Goal: Task Accomplishment & Management: Manage account settings

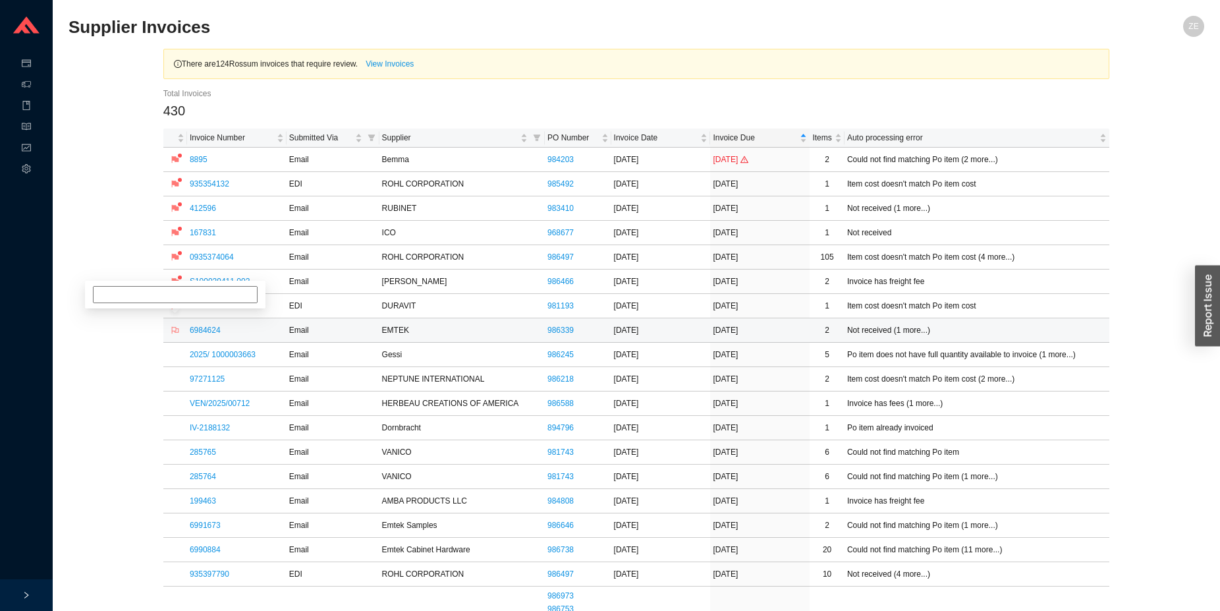
click at [177, 331] on icon "flag" at bounding box center [175, 330] width 8 height 8
click at [209, 330] on link "6984624" at bounding box center [205, 329] width 31 height 9
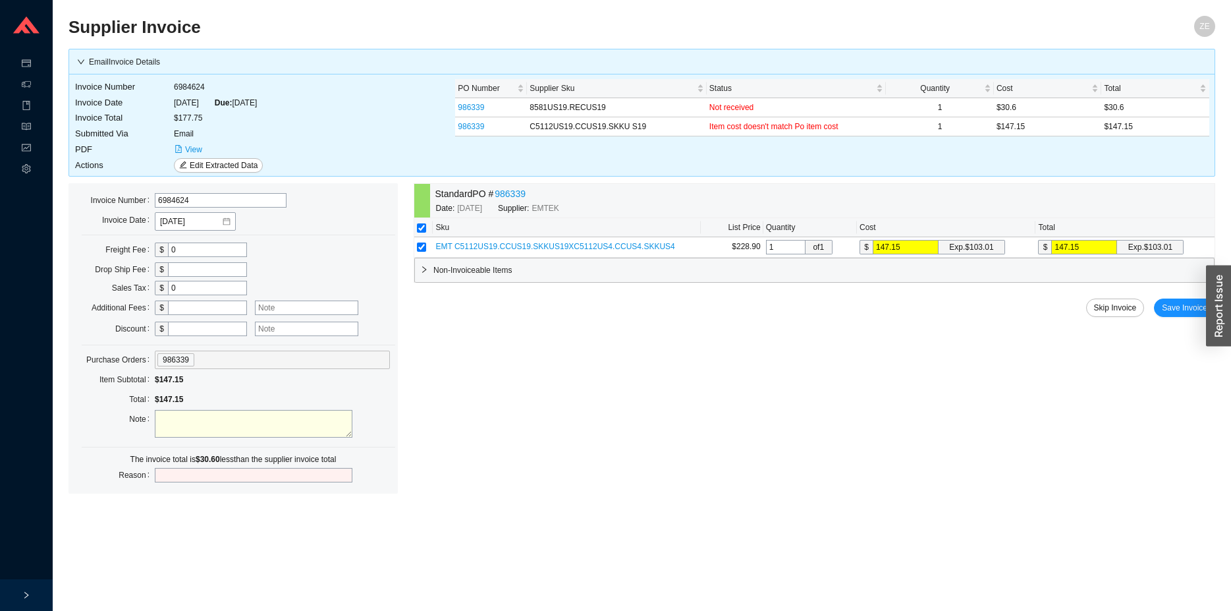
click at [179, 308] on input "text" at bounding box center [207, 307] width 79 height 14
type input "30.6"
drag, startPoint x: 298, startPoint y: 432, endPoint x: 299, endPoint y: 414, distance: 17.8
click at [301, 429] on textarea at bounding box center [254, 424] width 198 height 28
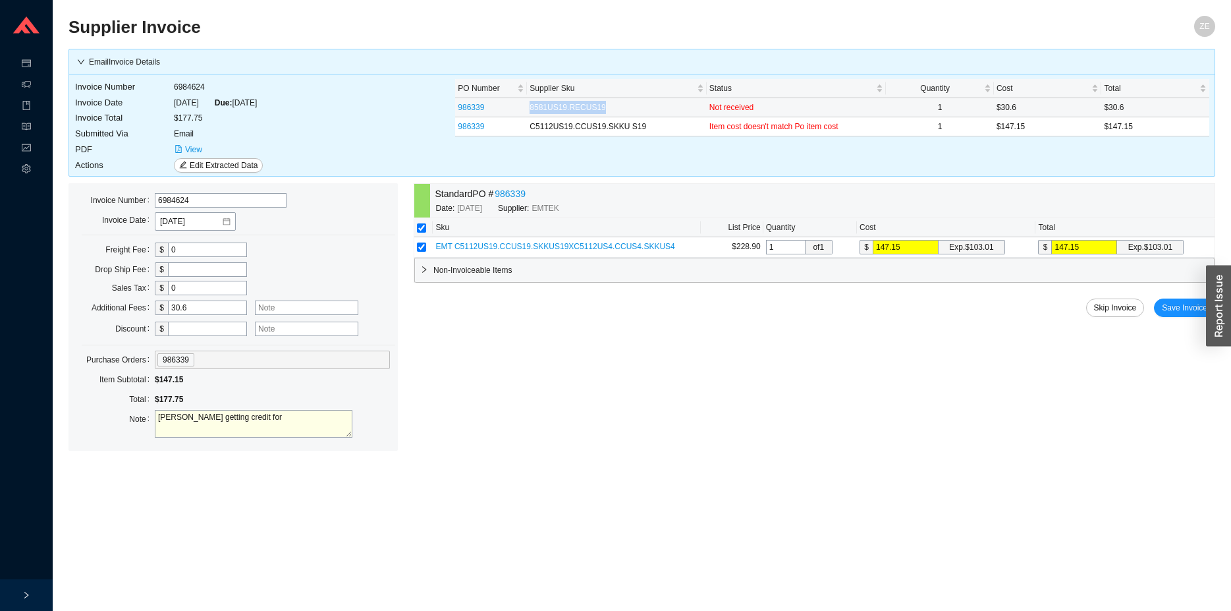
drag, startPoint x: 532, startPoint y: 107, endPoint x: 628, endPoint y: 105, distance: 95.6
click at [628, 105] on td "8581US19.RECUS19" at bounding box center [617, 107] width 180 height 19
copy td "8581US19.RECUS19"
click at [267, 419] on textarea "yitz getting credit for" at bounding box center [254, 424] width 198 height 28
paste textarea "8581US19.RECUS19"
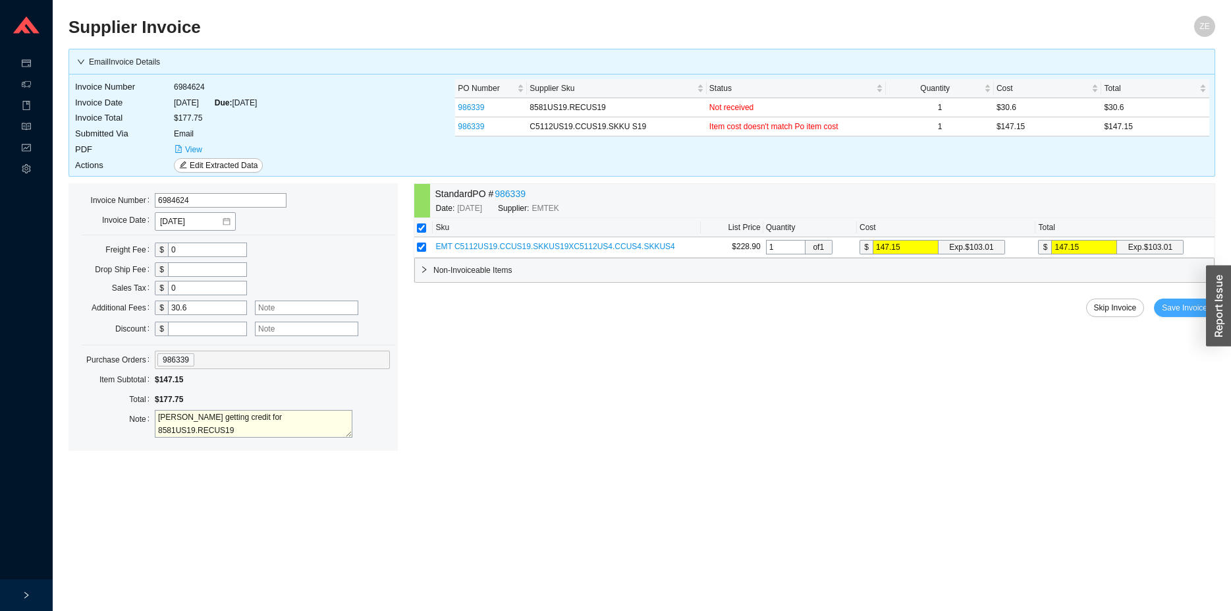
type textarea "yitz getting credit for 8581US19.RECUS19"
click at [1174, 310] on span "Save Invoice" at bounding box center [1184, 307] width 45 height 13
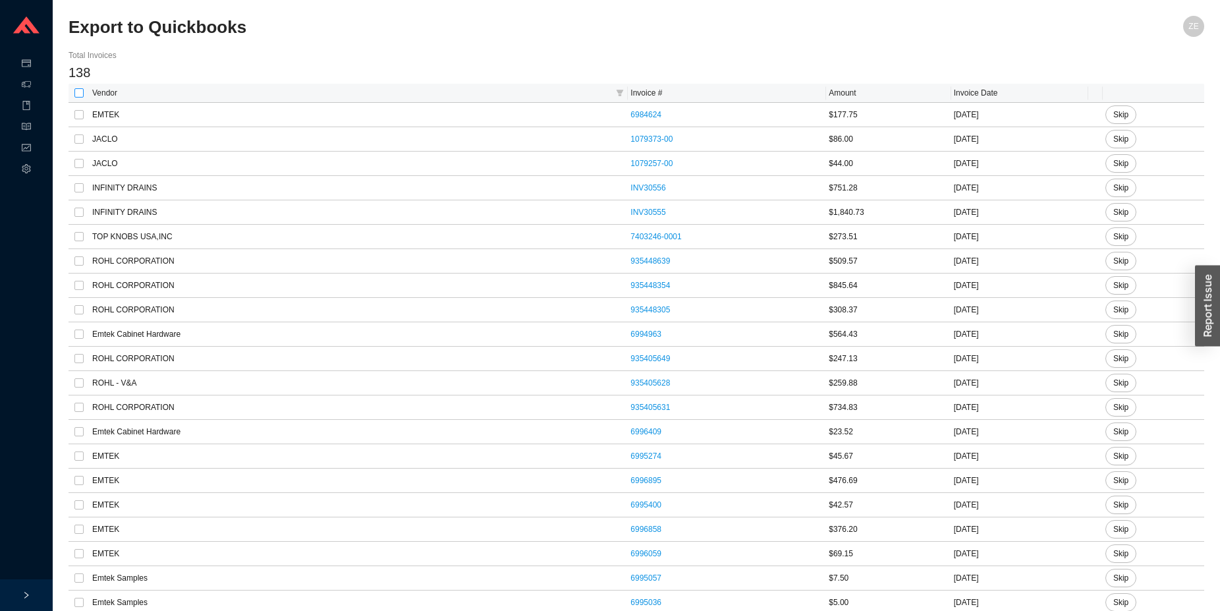
click at [80, 91] on input "checkbox" at bounding box center [78, 92] width 9 height 9
checkbox input "true"
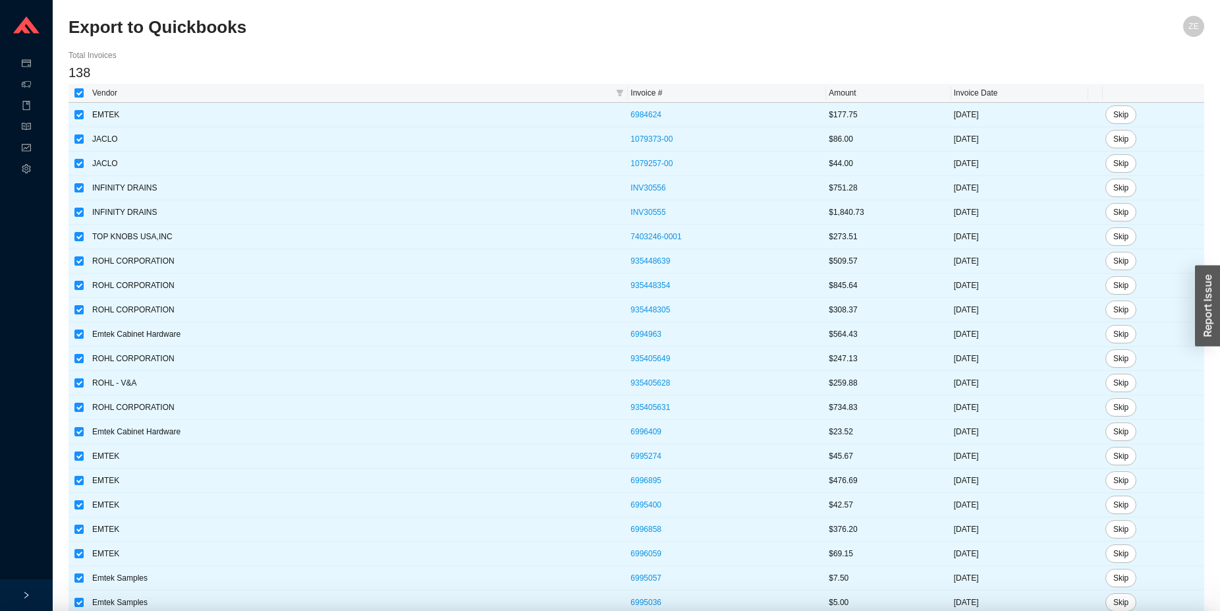
checkbox input "true"
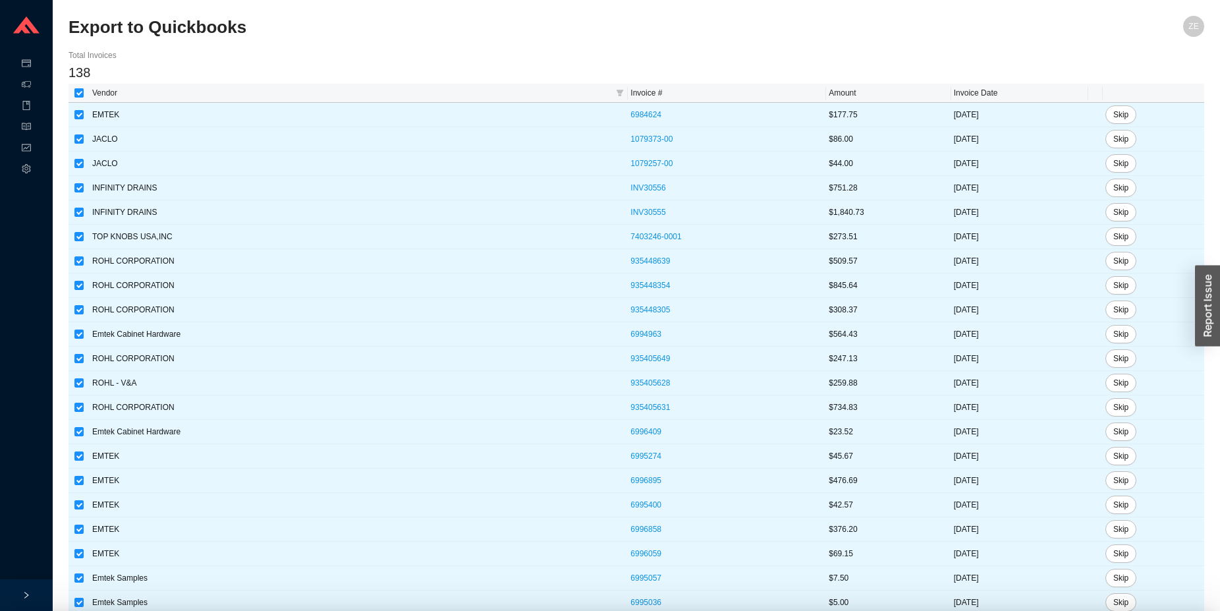
checkbox input "true"
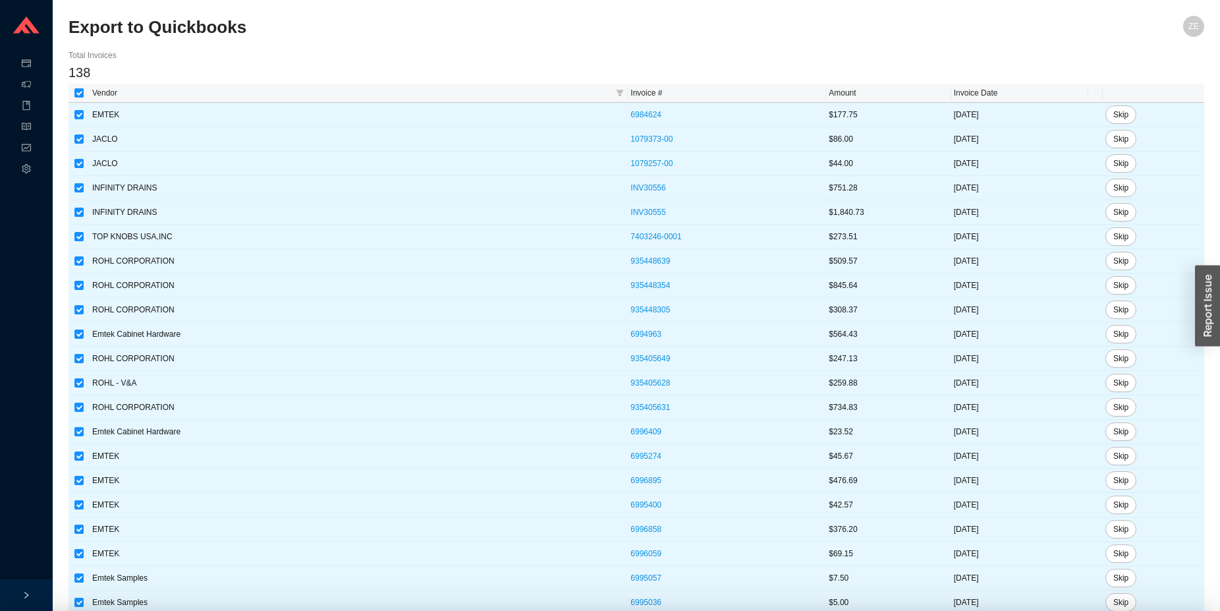
checkbox input "true"
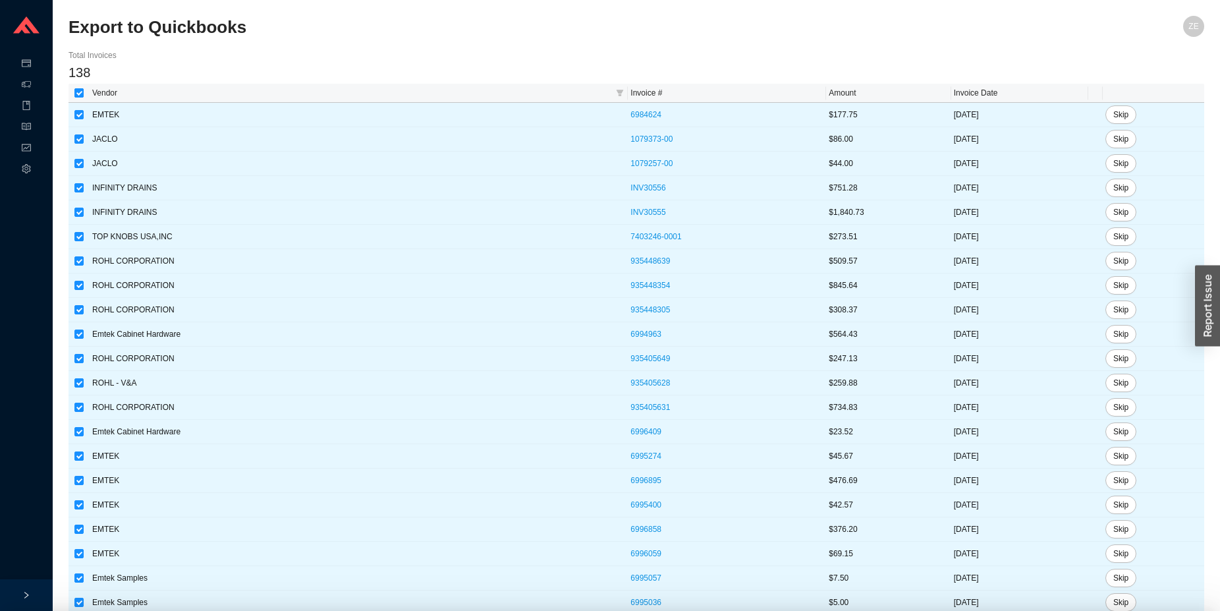
checkbox input "true"
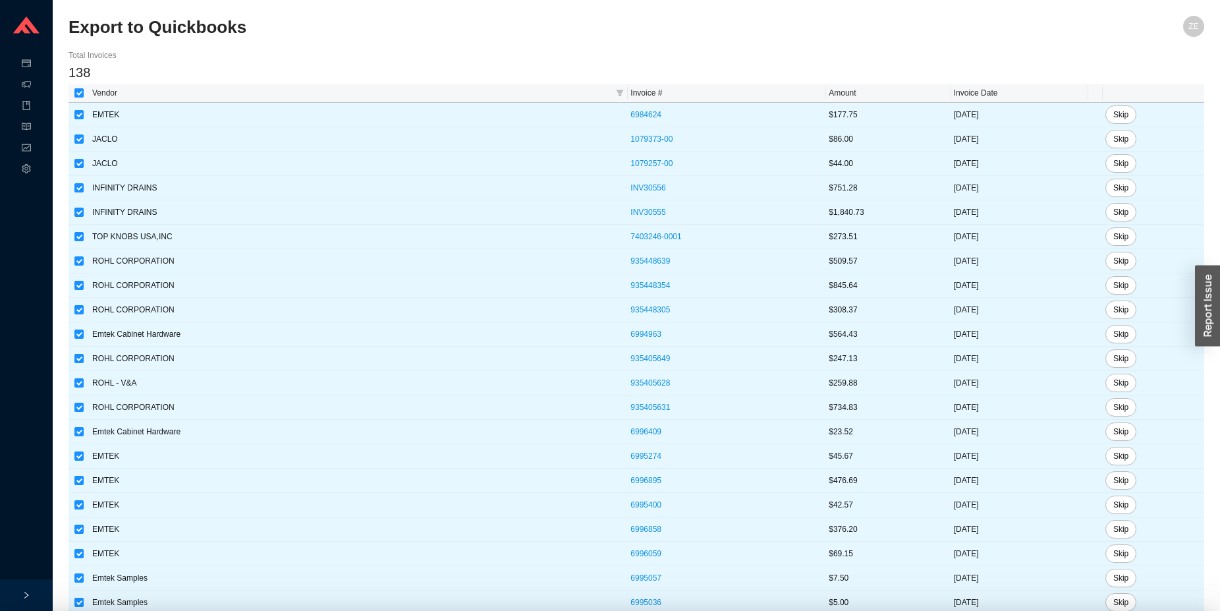
checkbox input "true"
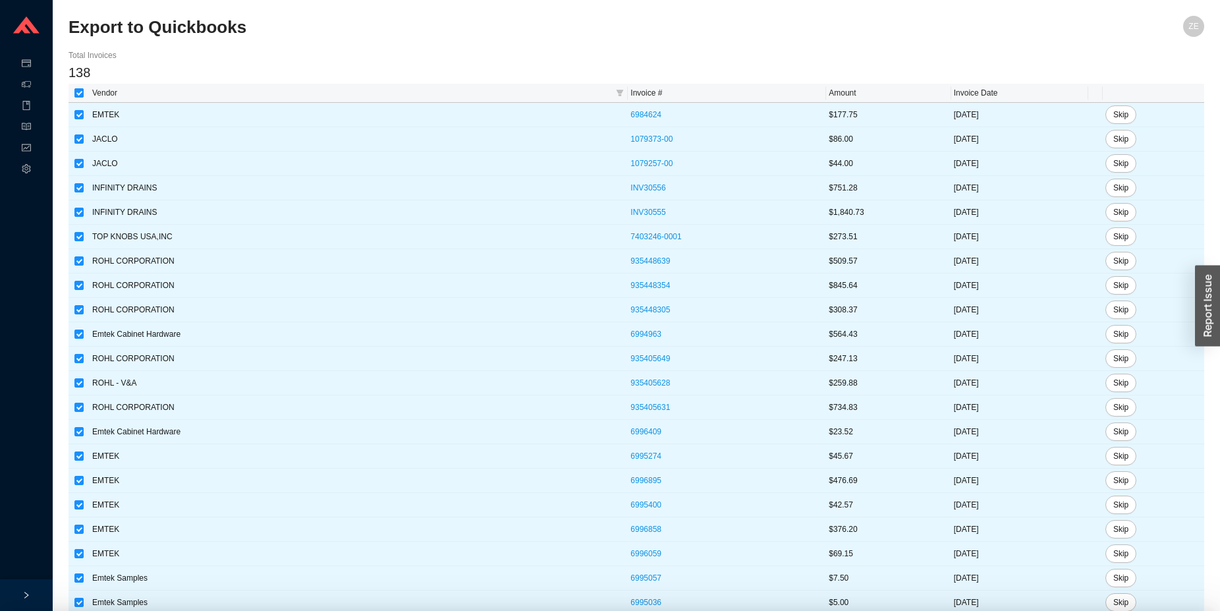
checkbox input "true"
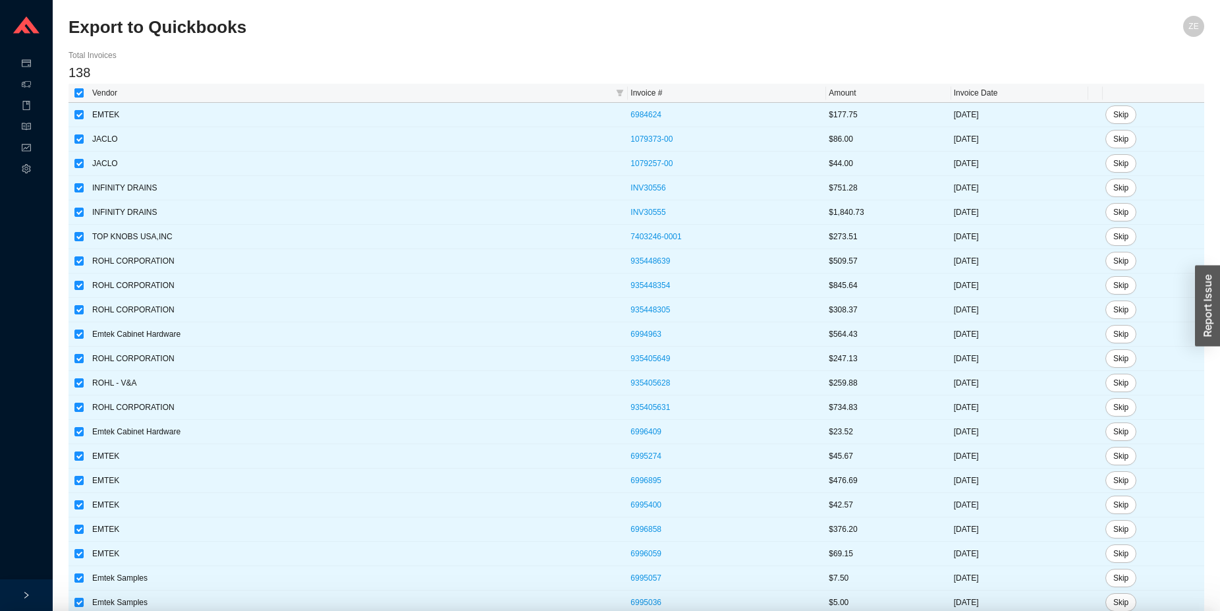
checkbox input "true"
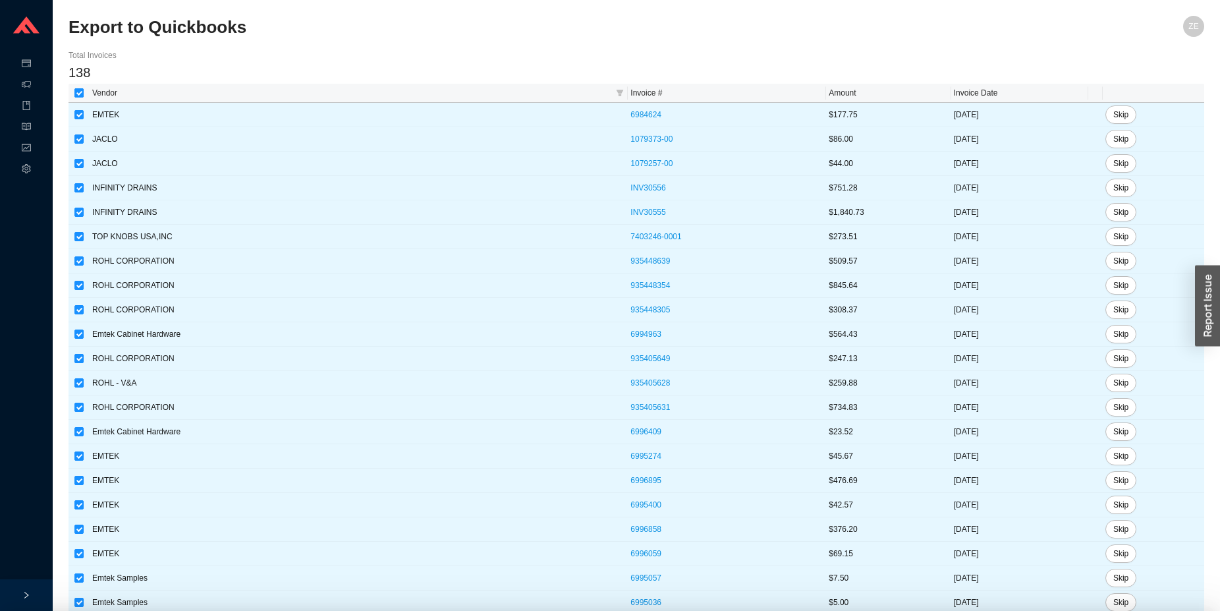
checkbox input "true"
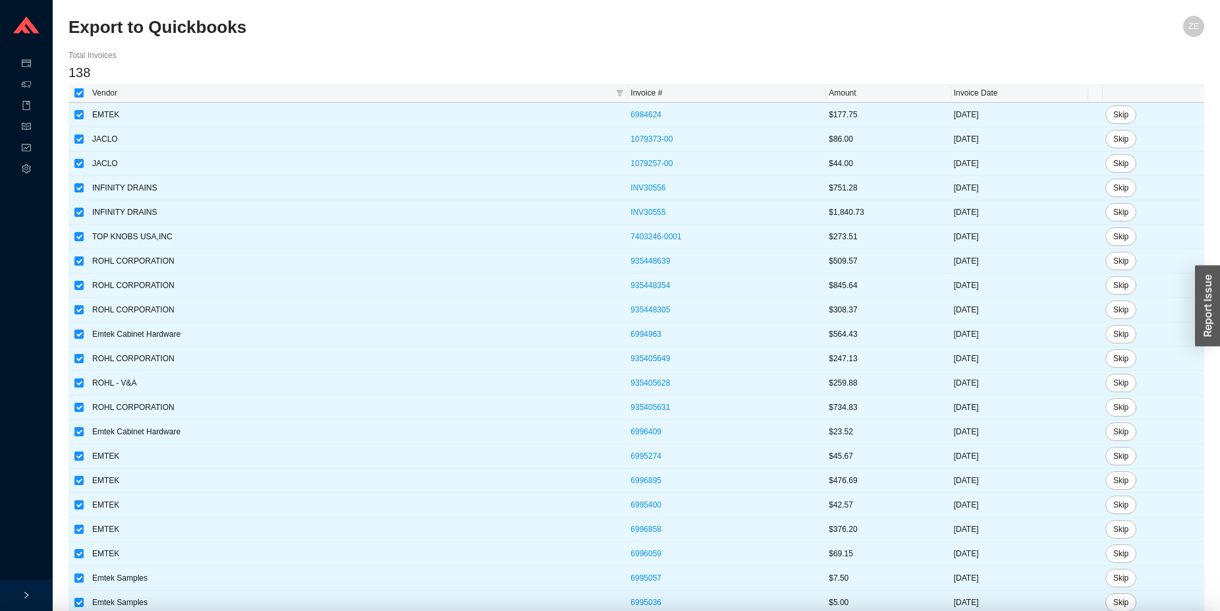
checkbox input "true"
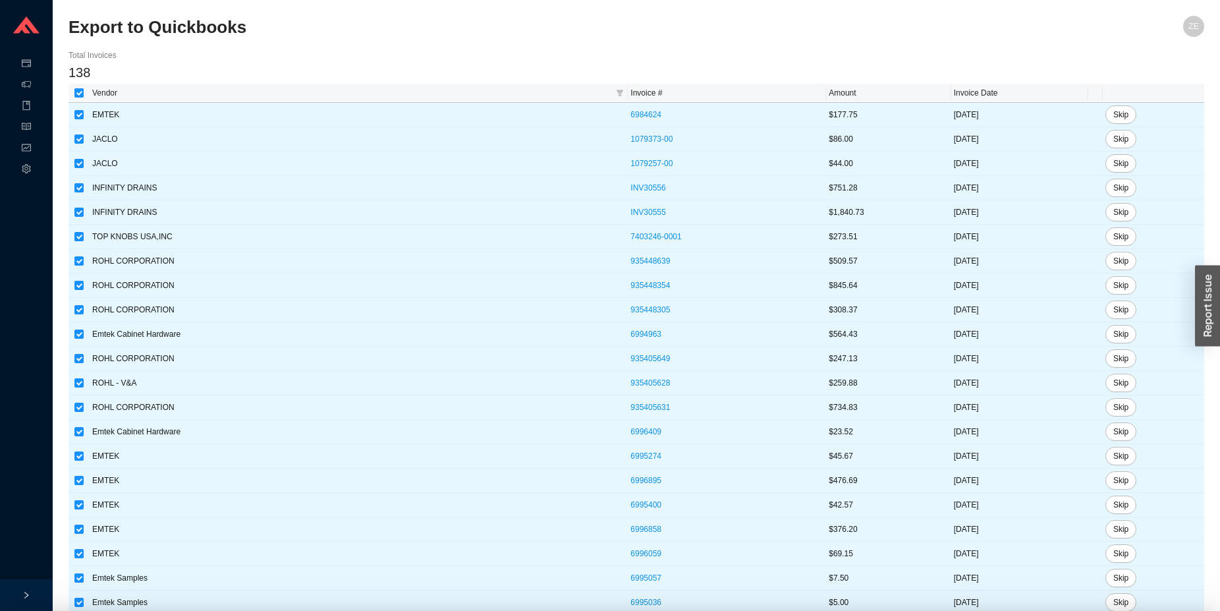
checkbox input "true"
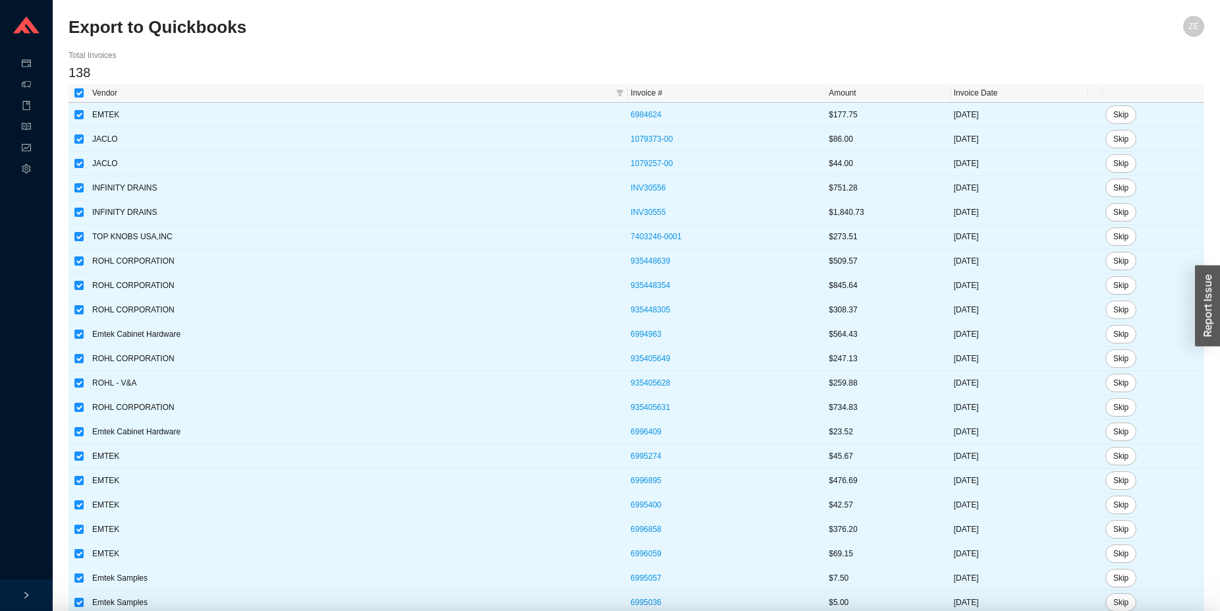
checkbox input "true"
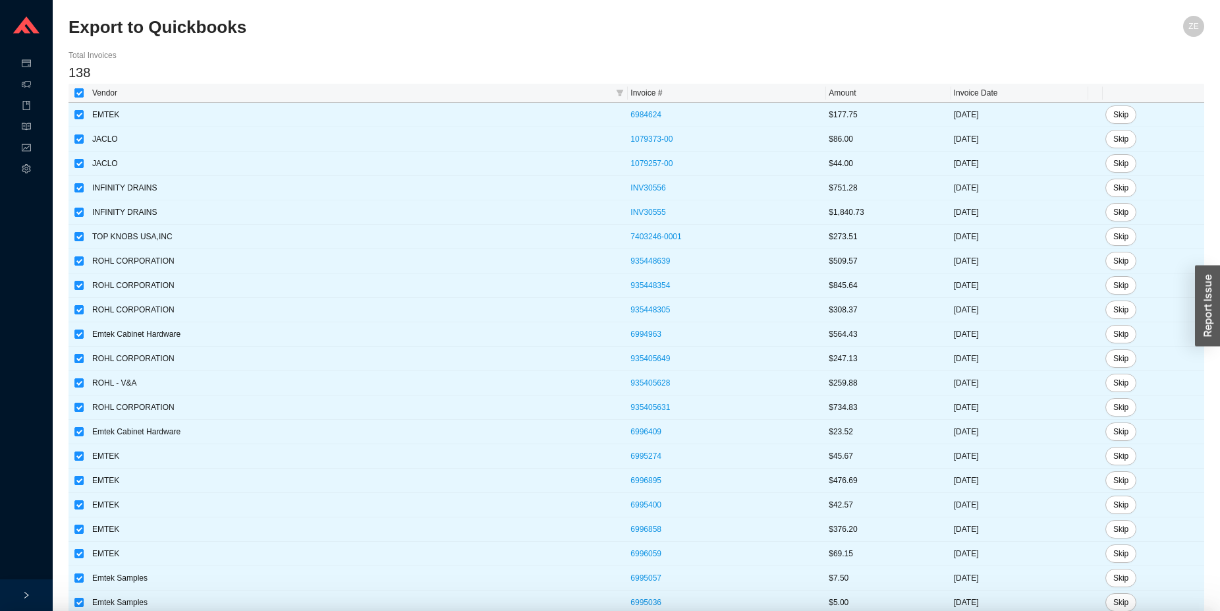
checkbox input "true"
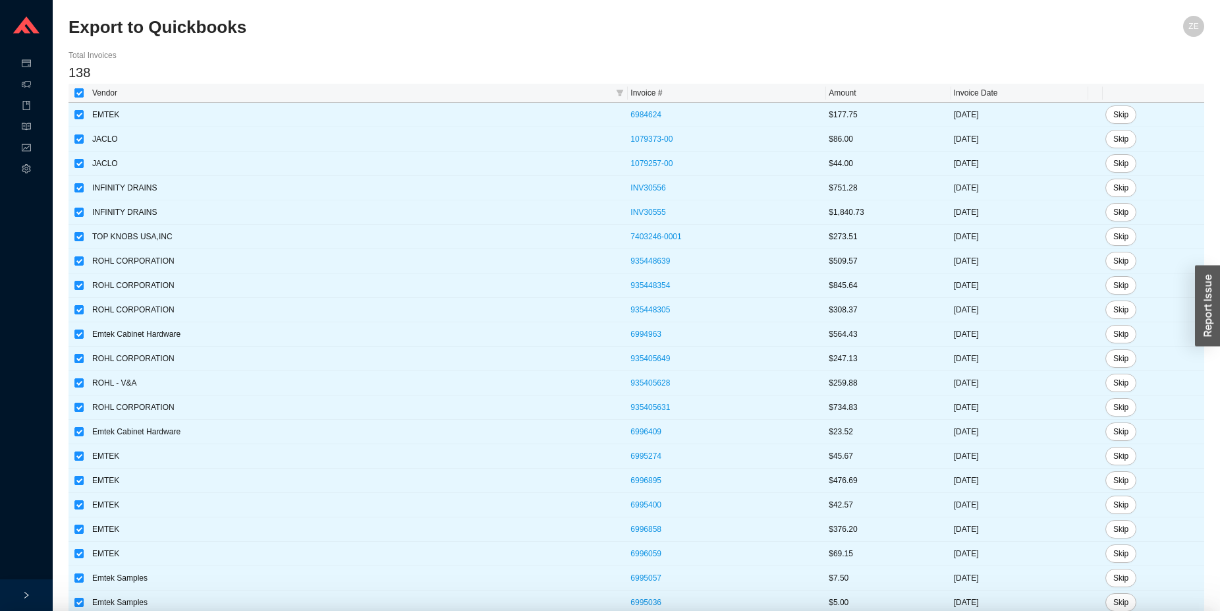
checkbox input "true"
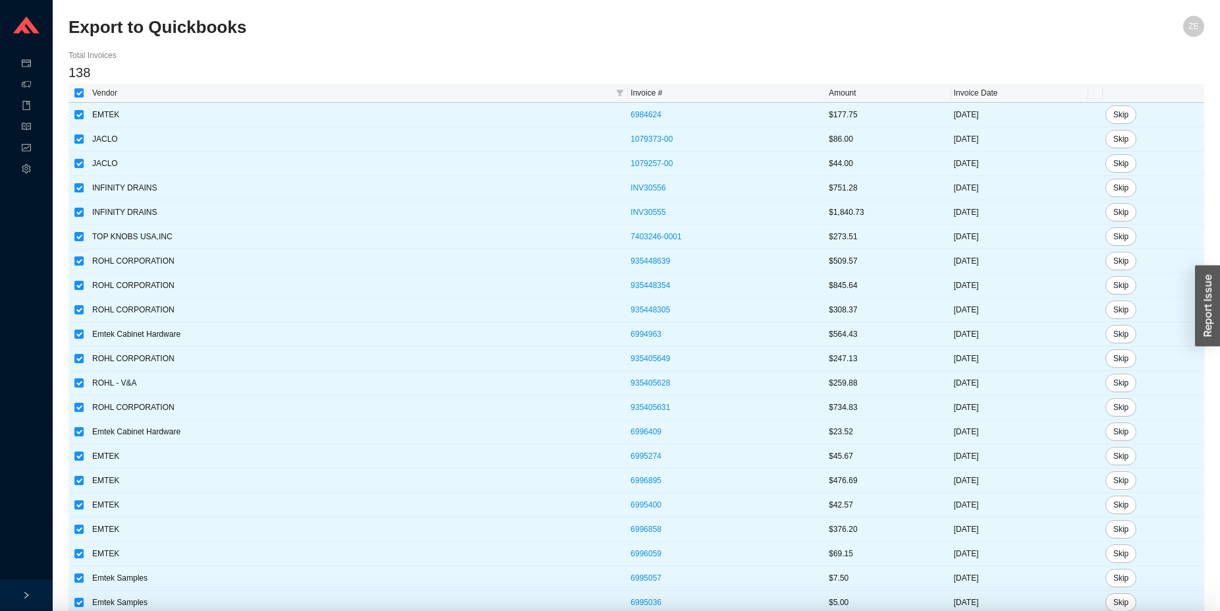
checkbox input "true"
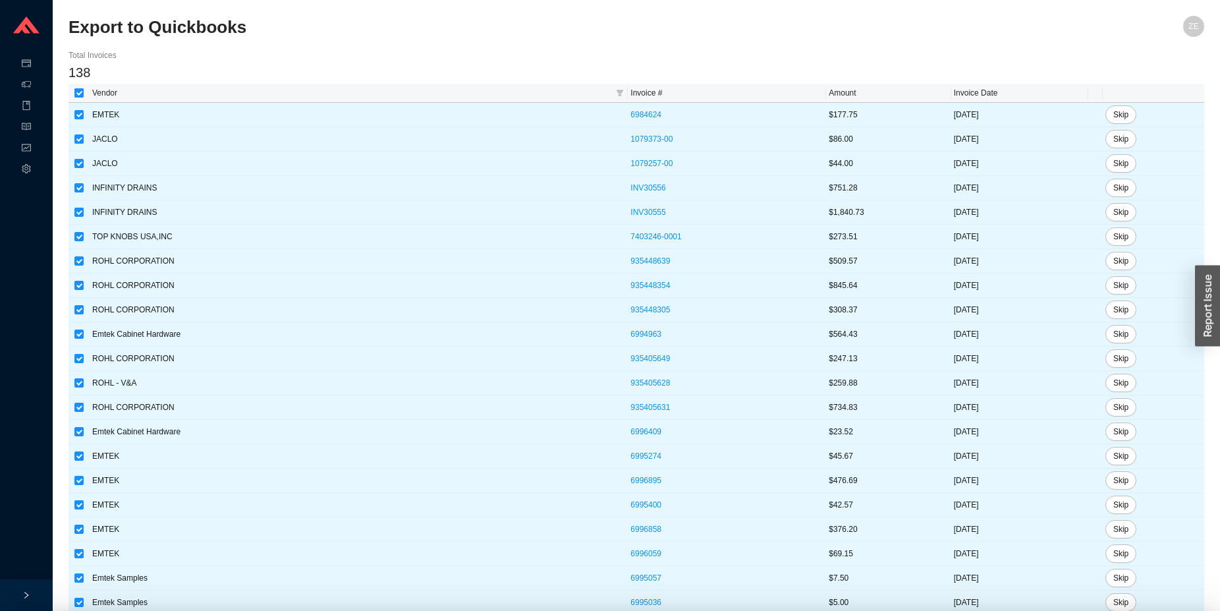
checkbox input "true"
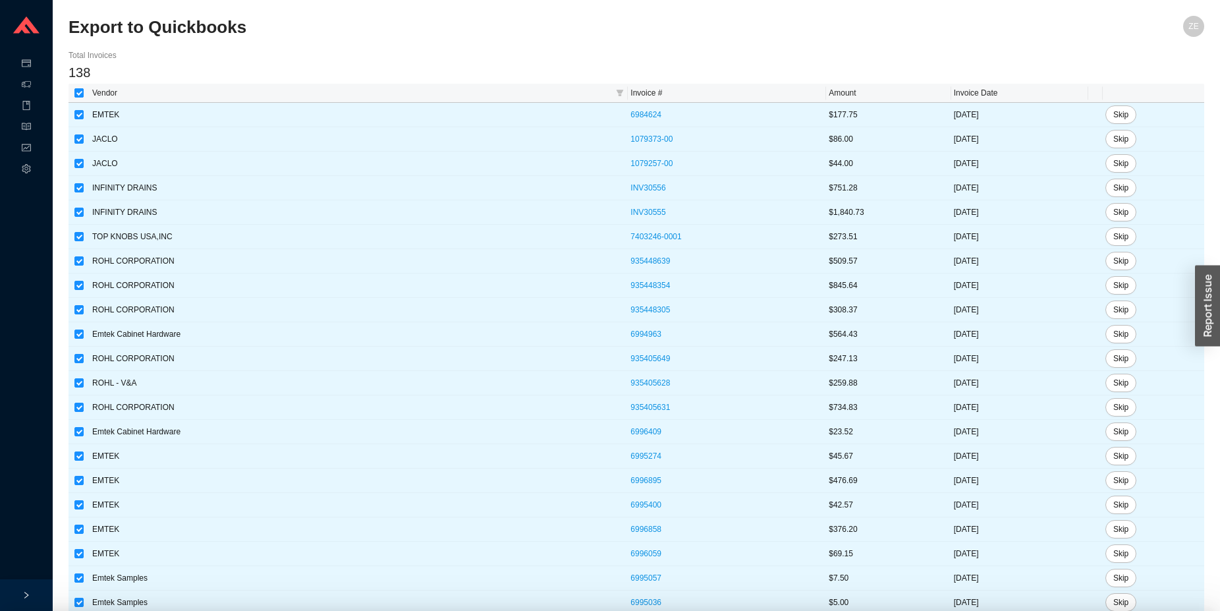
checkbox input "true"
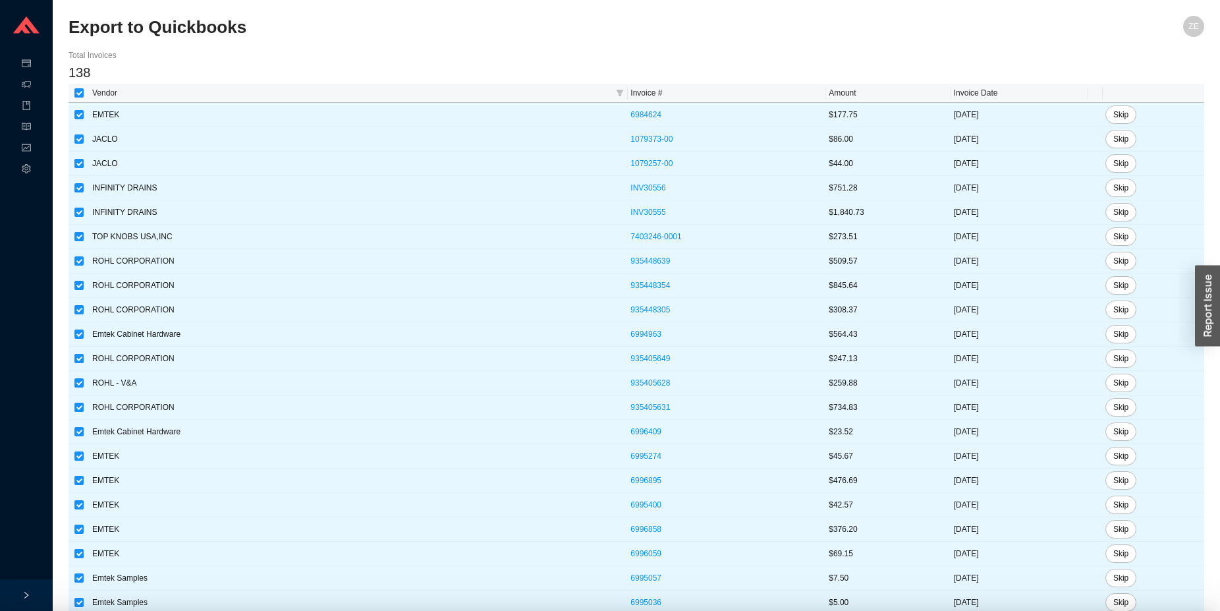
checkbox input "true"
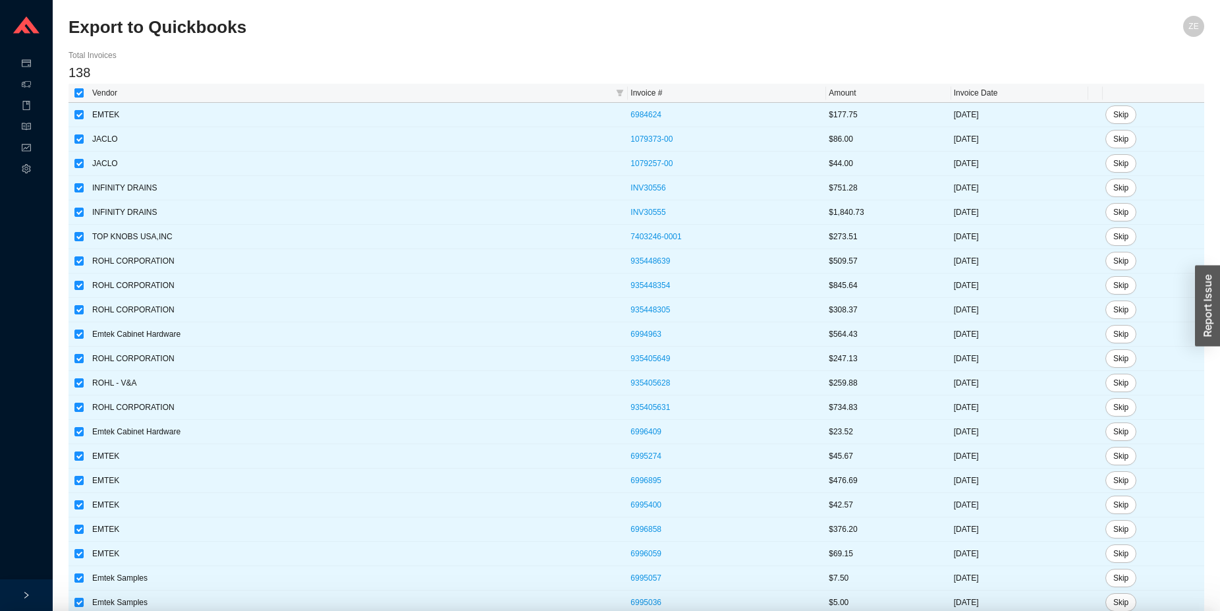
checkbox input "true"
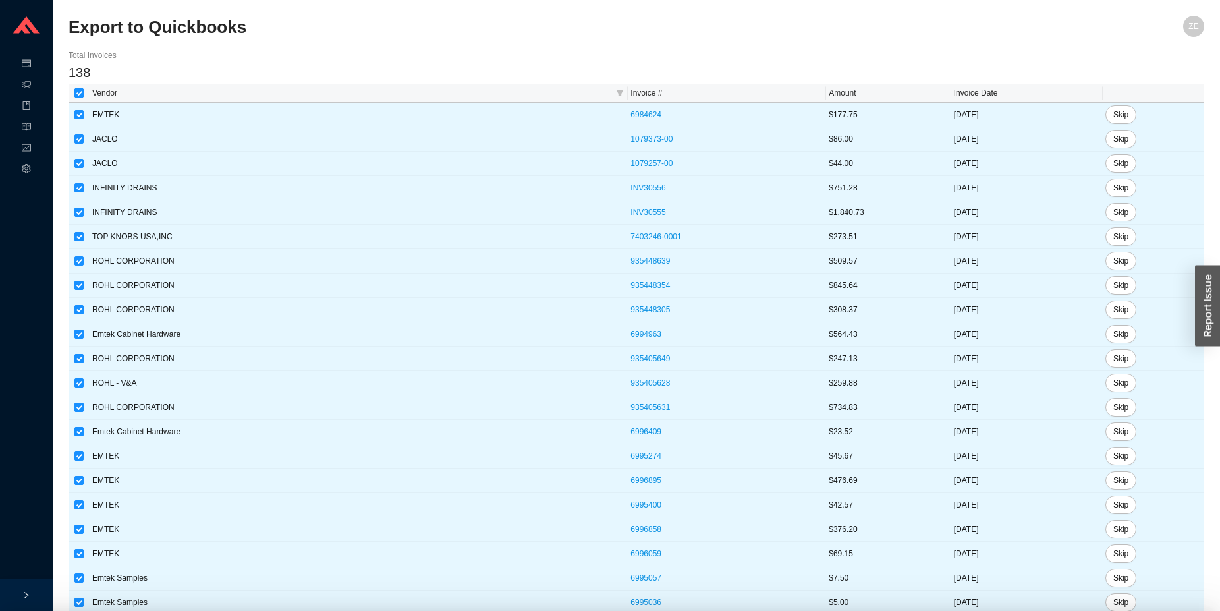
checkbox input "true"
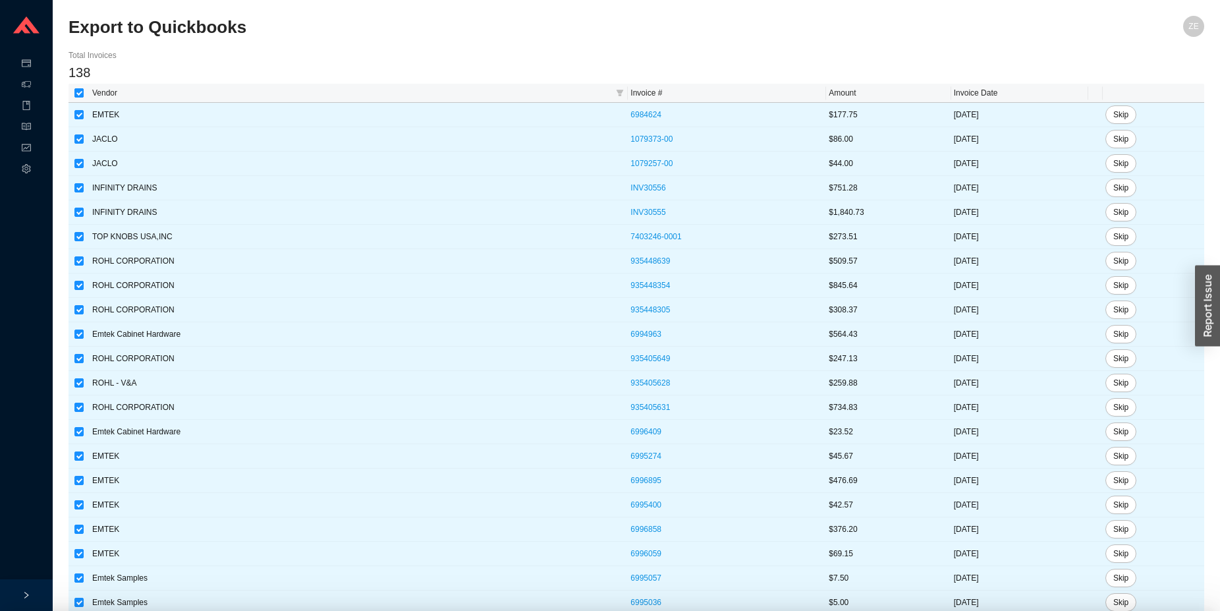
checkbox input "true"
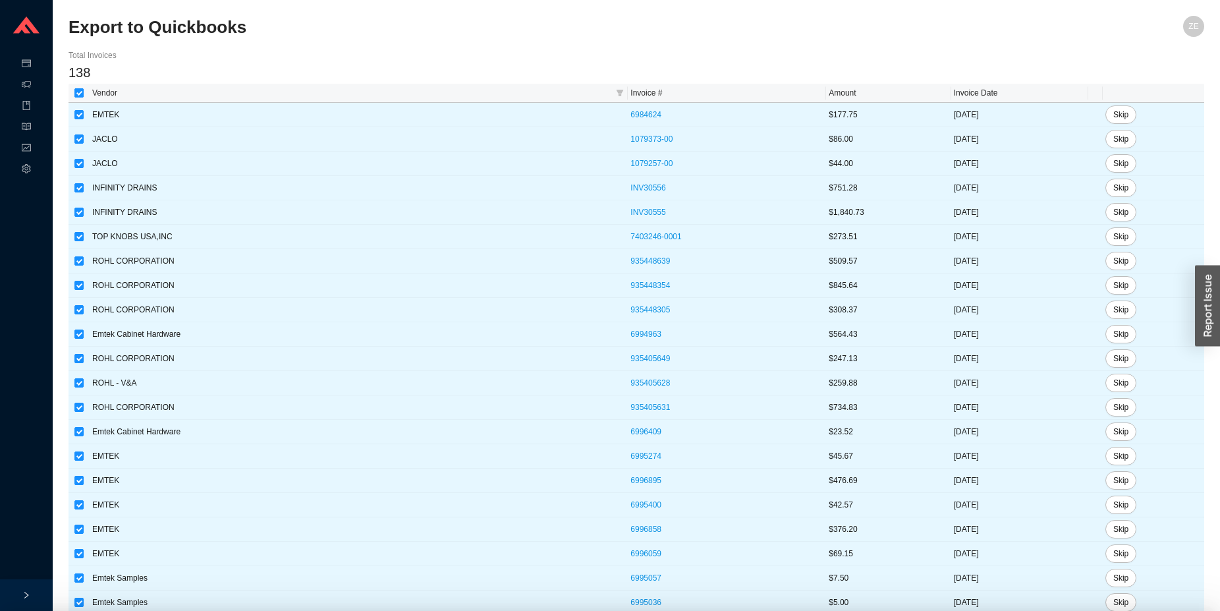
checkbox input "true"
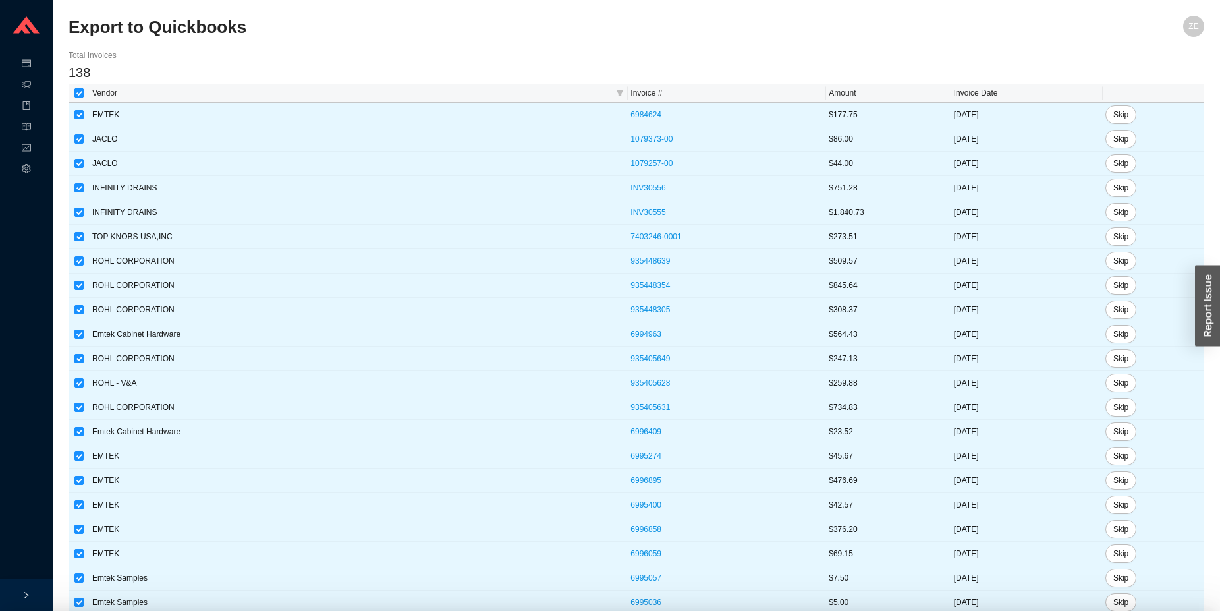
checkbox input "true"
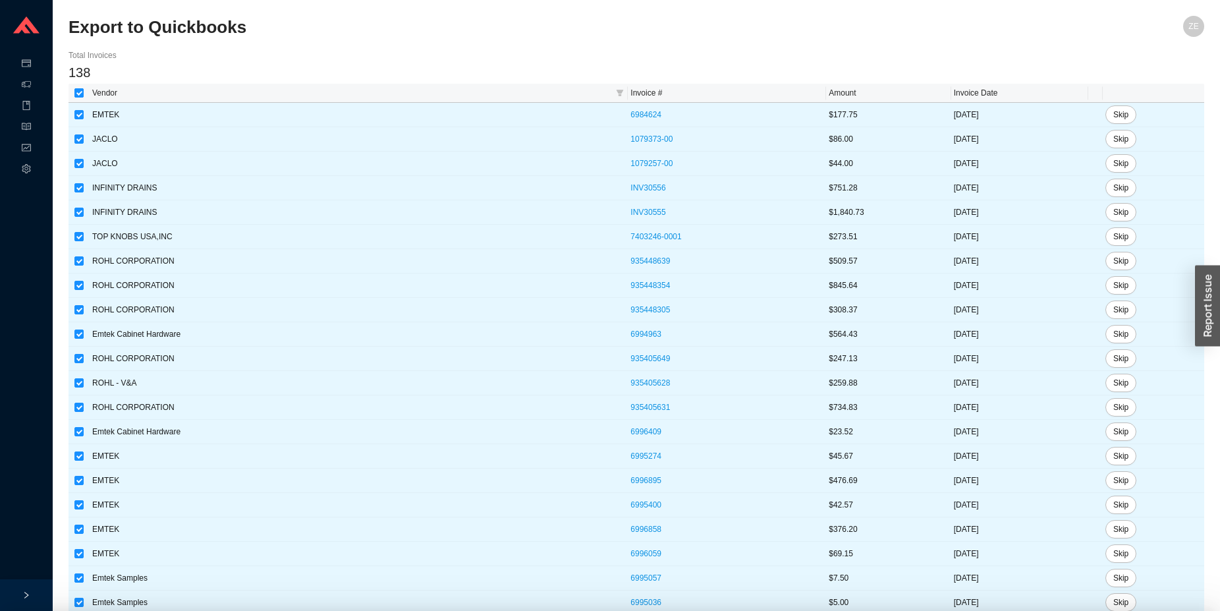
checkbox input "true"
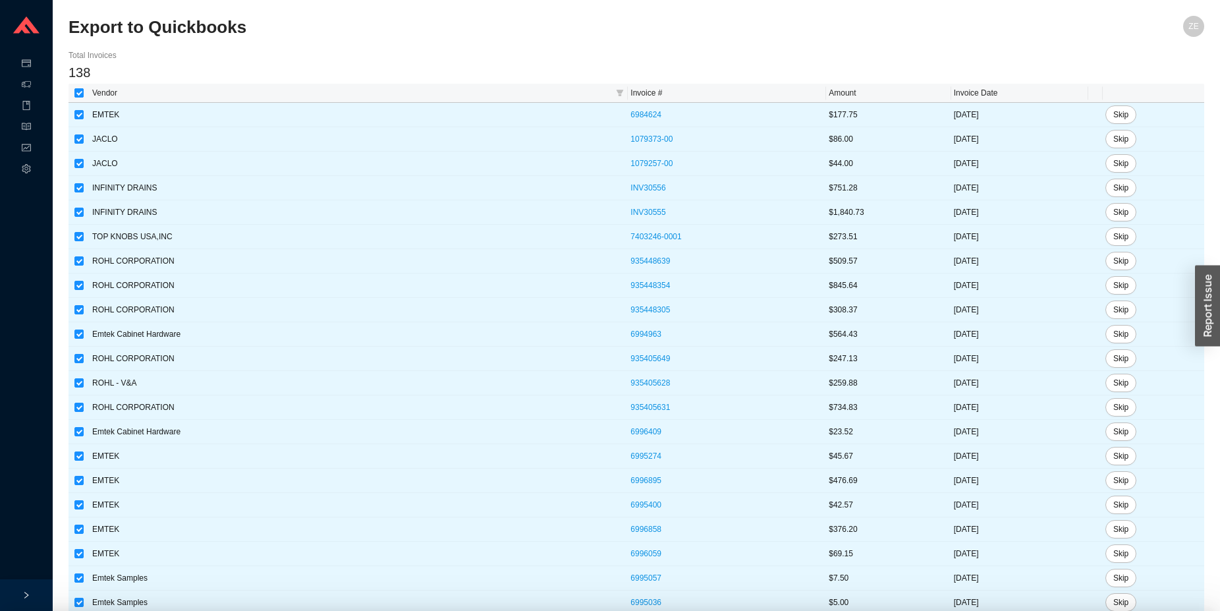
checkbox input "true"
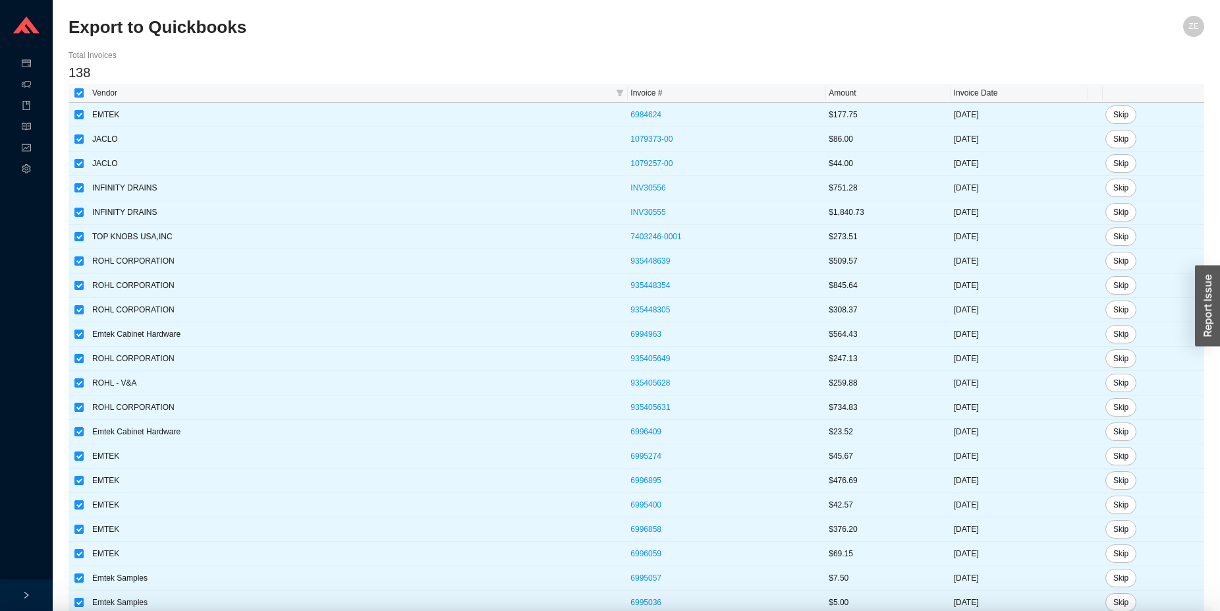
checkbox input "true"
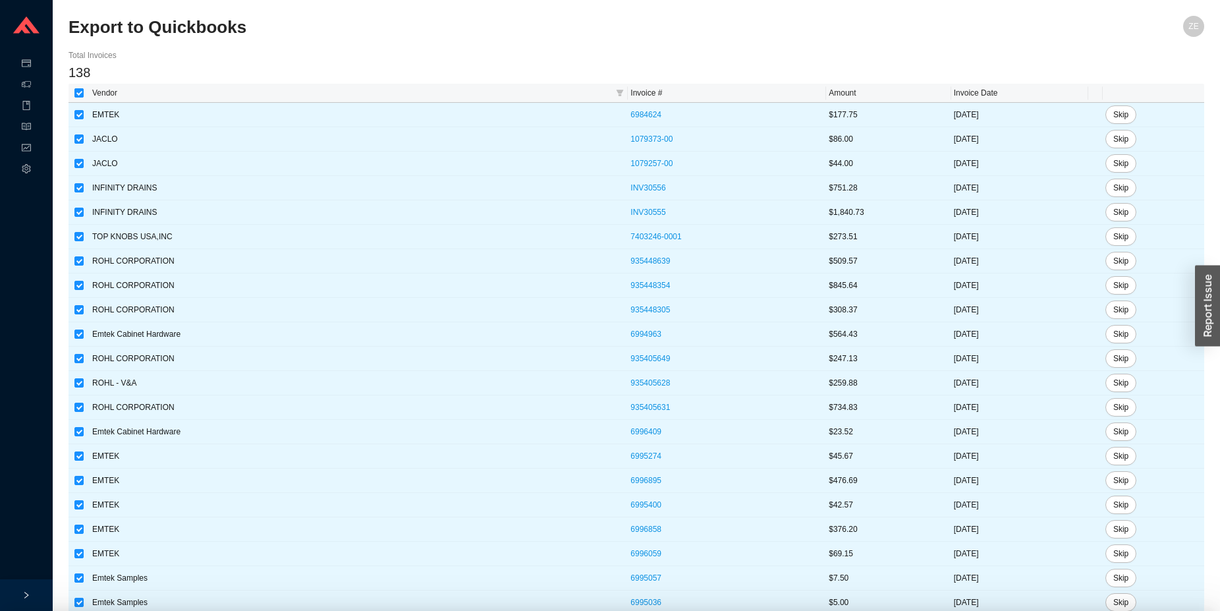
checkbox input "true"
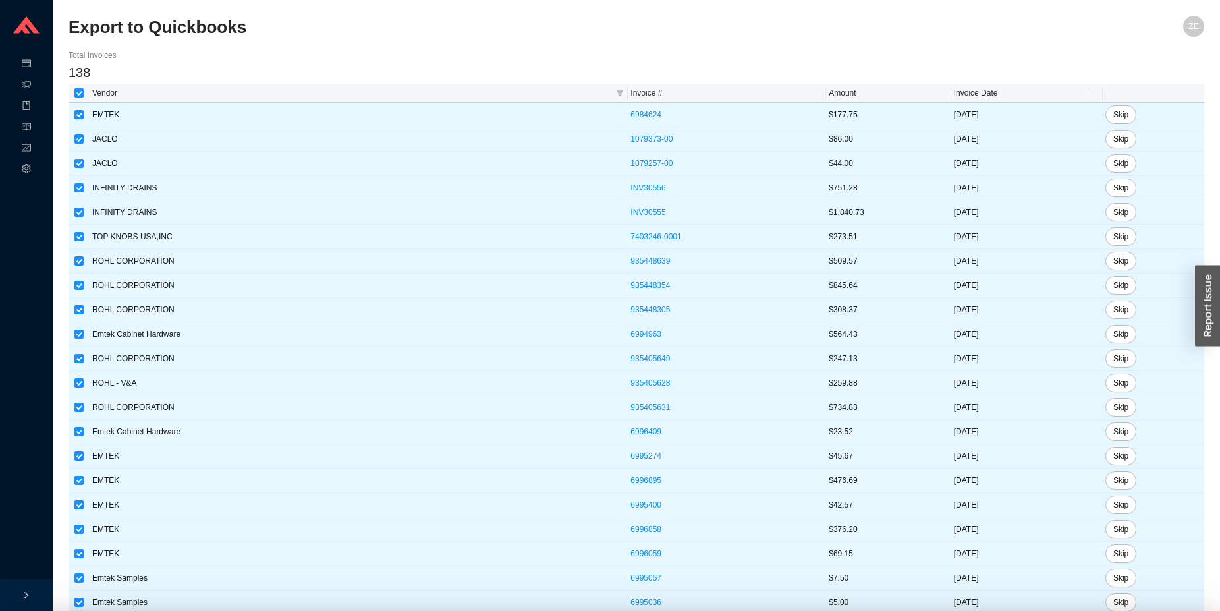
checkbox input "true"
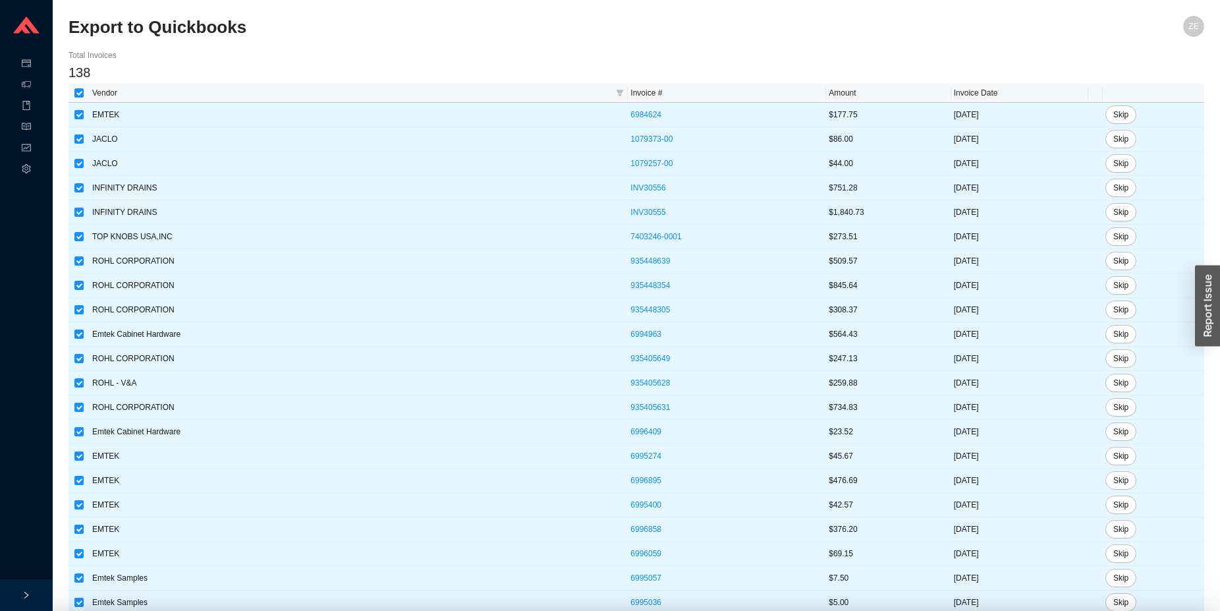
checkbox input "true"
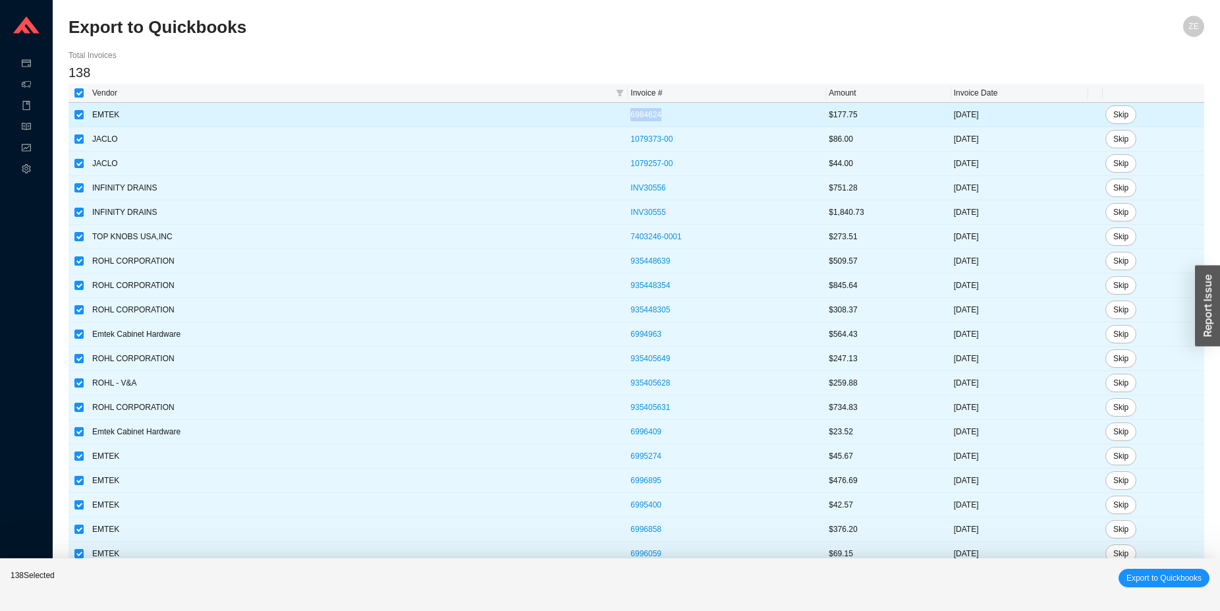
drag, startPoint x: 569, startPoint y: 115, endPoint x: 528, endPoint y: 112, distance: 41.6
click at [528, 112] on tr "EMTEK 6984624 $177.75 08/29/2025 Skip" at bounding box center [637, 115] width 1136 height 24
copy tr "6984624"
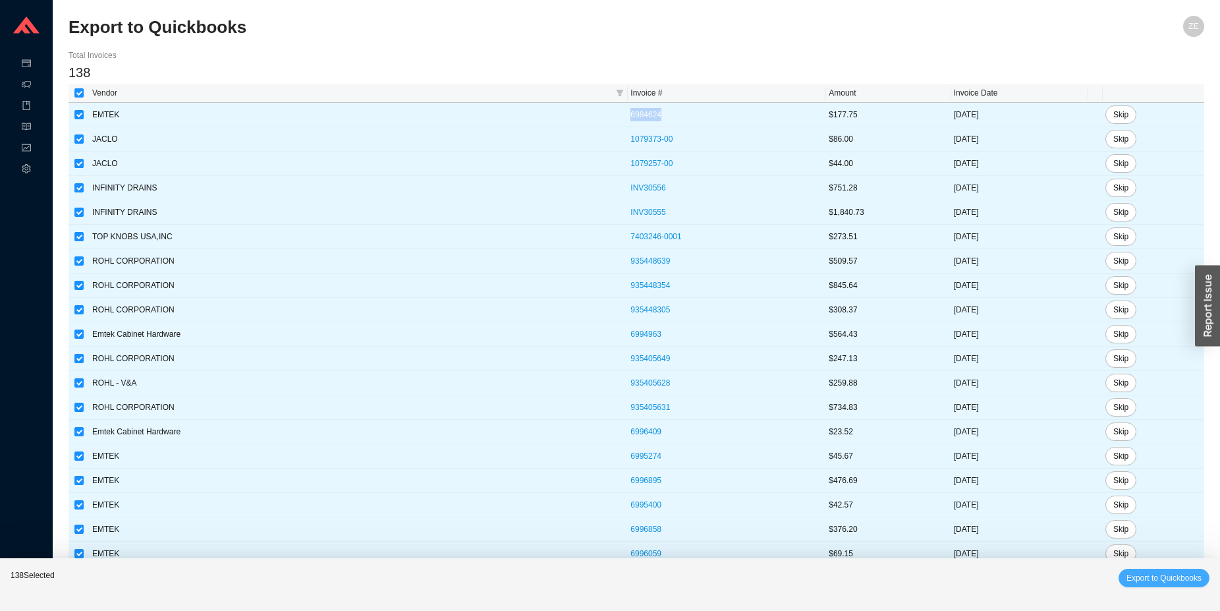
click at [1171, 582] on span "Export to Quickbooks" at bounding box center [1163, 577] width 75 height 13
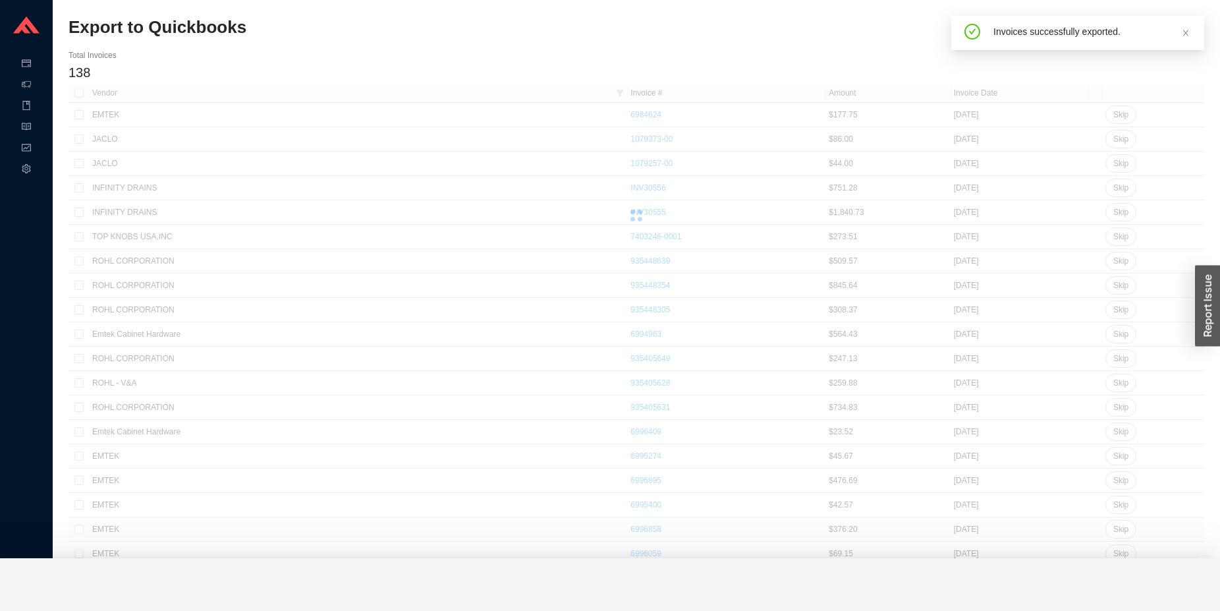
checkbox input "false"
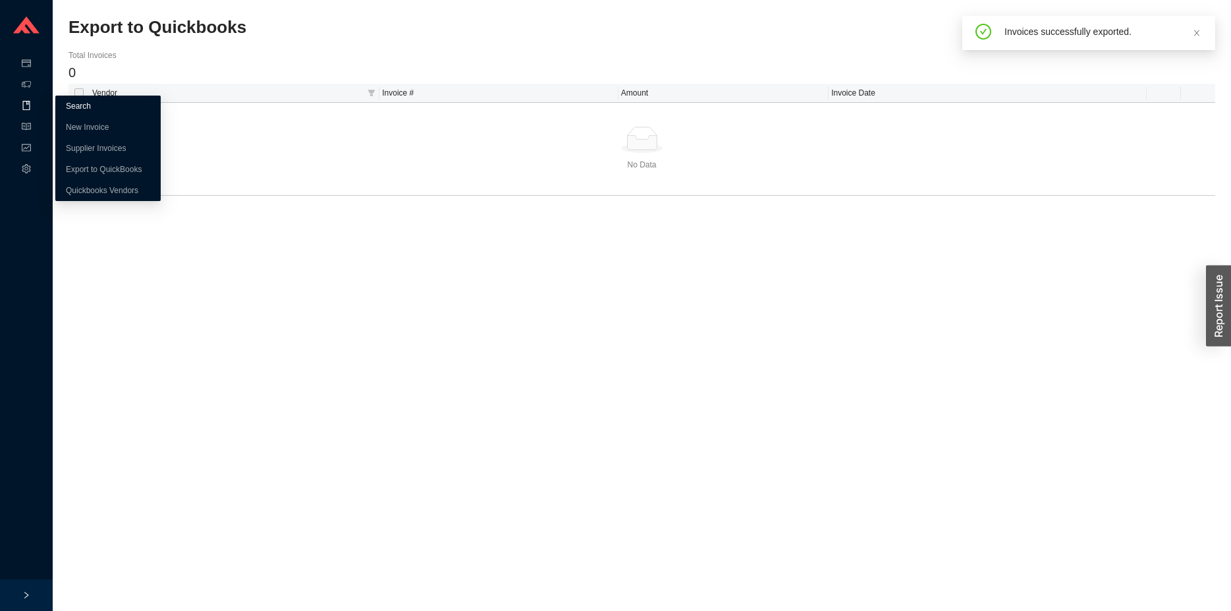
click at [77, 105] on link "Search" at bounding box center [78, 105] width 25 height 9
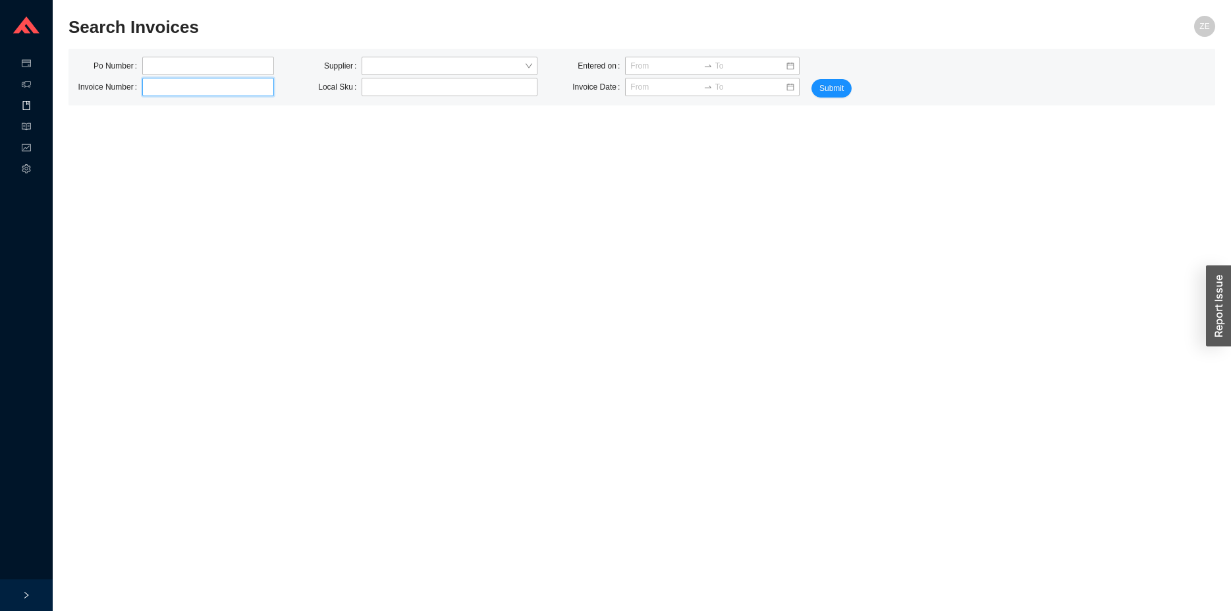
click at [143, 90] on input "text" at bounding box center [208, 87] width 132 height 18
paste input "6984624"
drag, startPoint x: 161, startPoint y: 87, endPoint x: 103, endPoint y: 75, distance: 59.2
click at [142, 78] on input "6984624" at bounding box center [208, 87] width 132 height 18
type input "6984624"
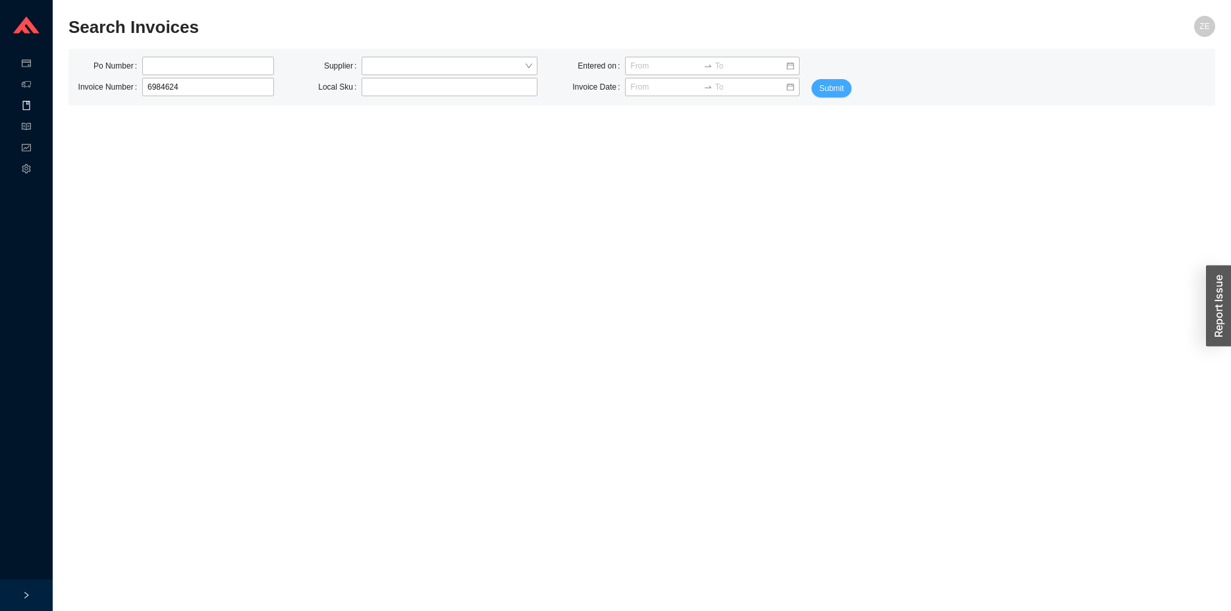
click at [843, 86] on span "Submit" at bounding box center [831, 88] width 24 height 13
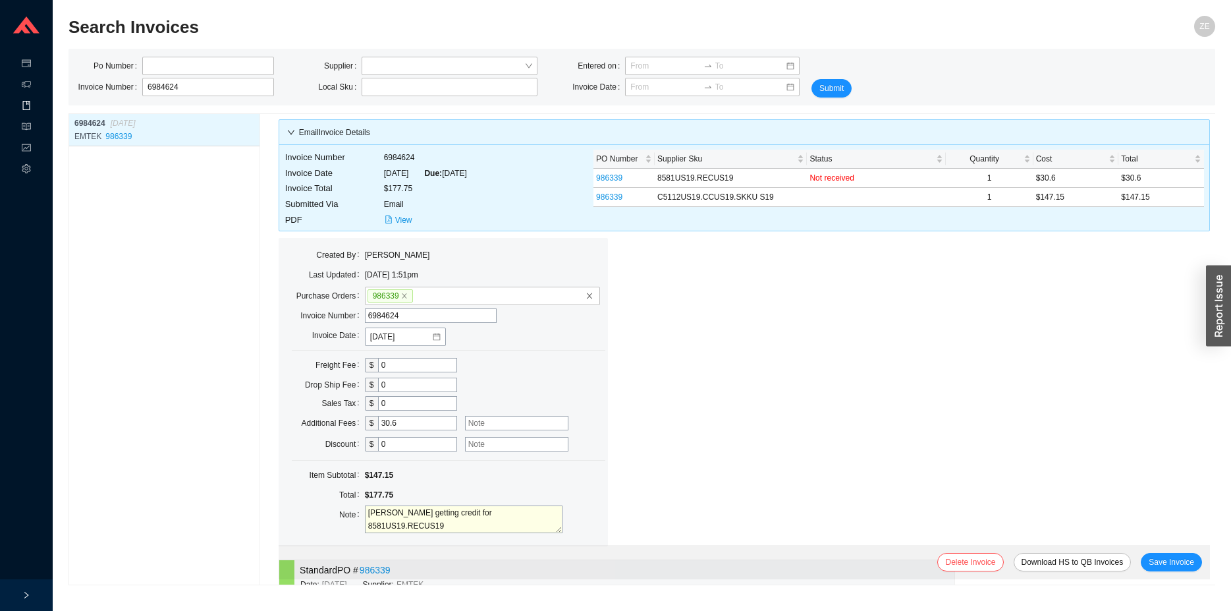
drag, startPoint x: 414, startPoint y: 428, endPoint x: 451, endPoint y: 454, distance: 44.8
click at [378, 416] on input "30.6" at bounding box center [417, 423] width 79 height 14
click at [1157, 561] on span "Save Invoice" at bounding box center [1171, 561] width 45 height 13
